Goal: Use online tool/utility: Utilize a website feature to perform a specific function

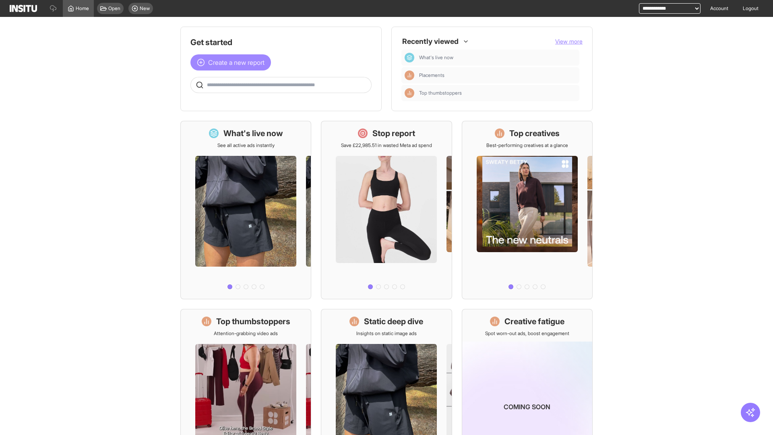
click at [233, 62] on span "Create a new report" at bounding box center [236, 63] width 56 height 10
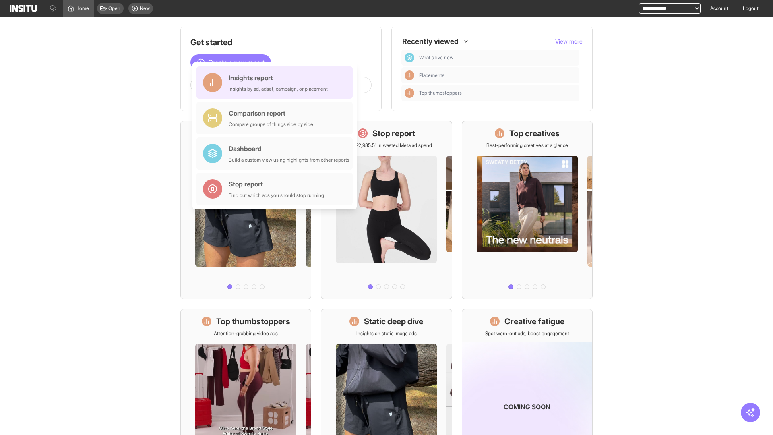
click at [277, 83] on div "Insights report Insights by ad, adset, campaign, or placement" at bounding box center [278, 82] width 99 height 19
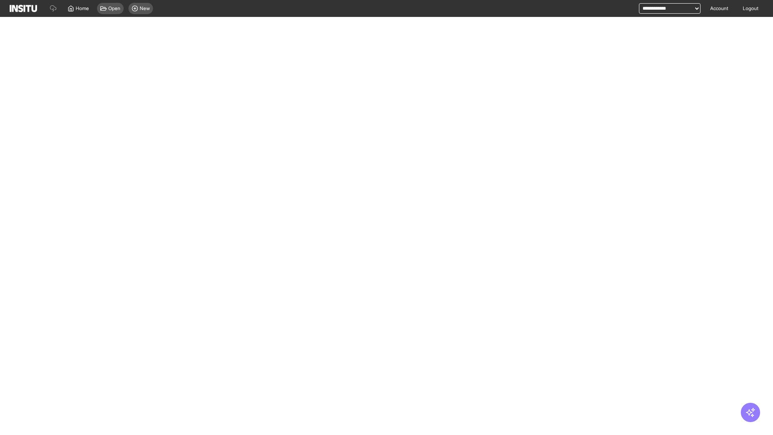
select select "**"
